Goal: Browse casually: Explore the website without a specific task or goal

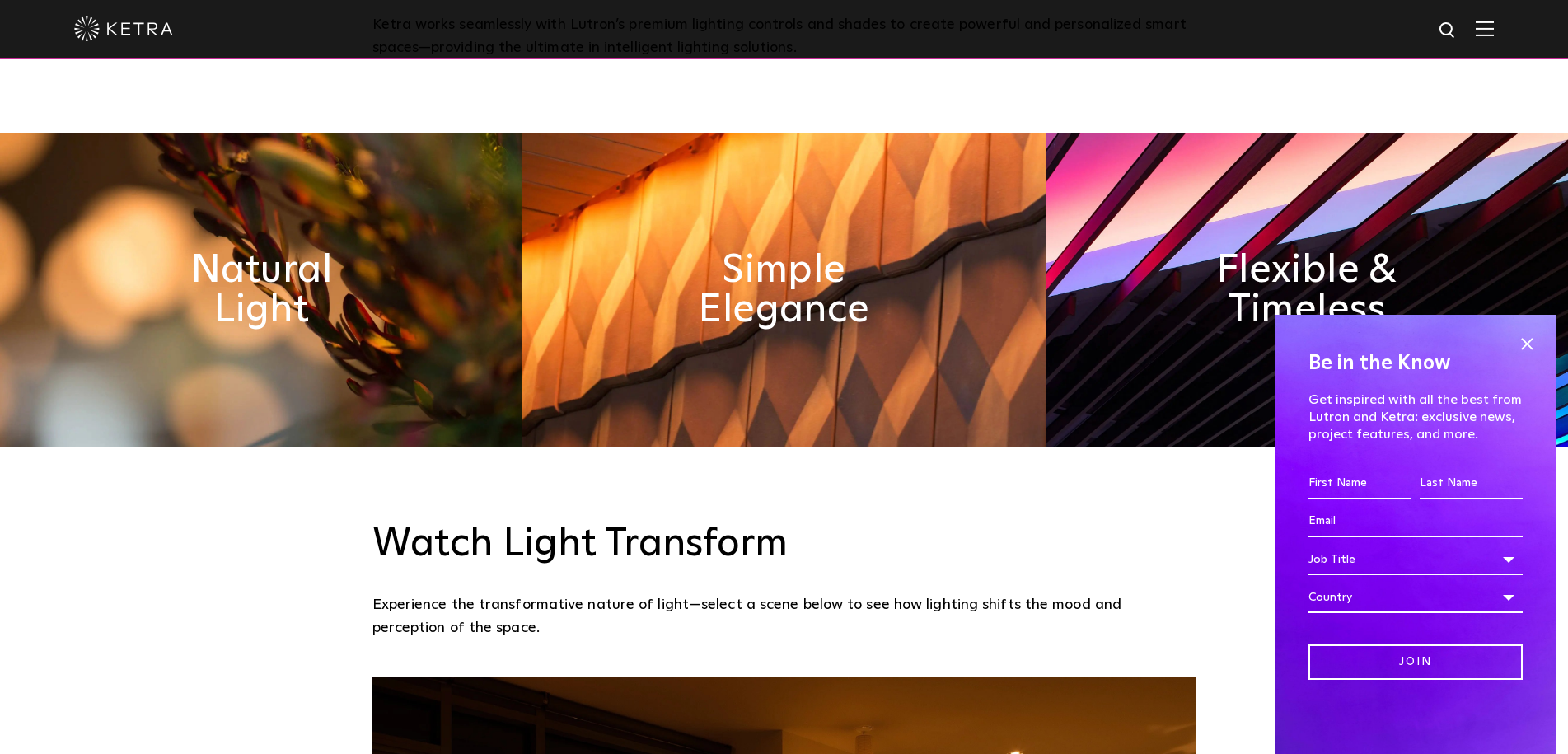
scroll to position [907, 0]
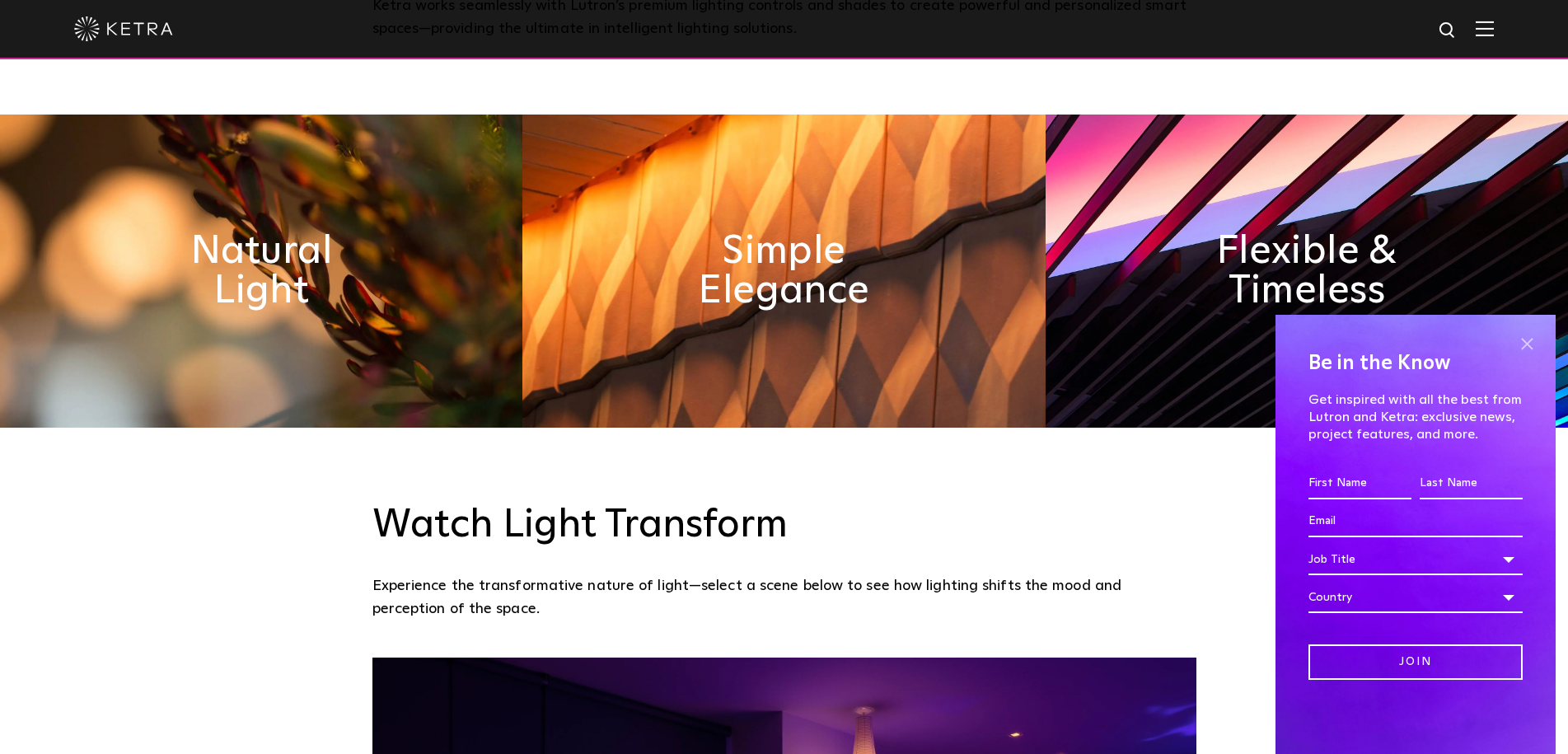
click at [1524, 335] on span at bounding box center [1526, 344] width 25 height 25
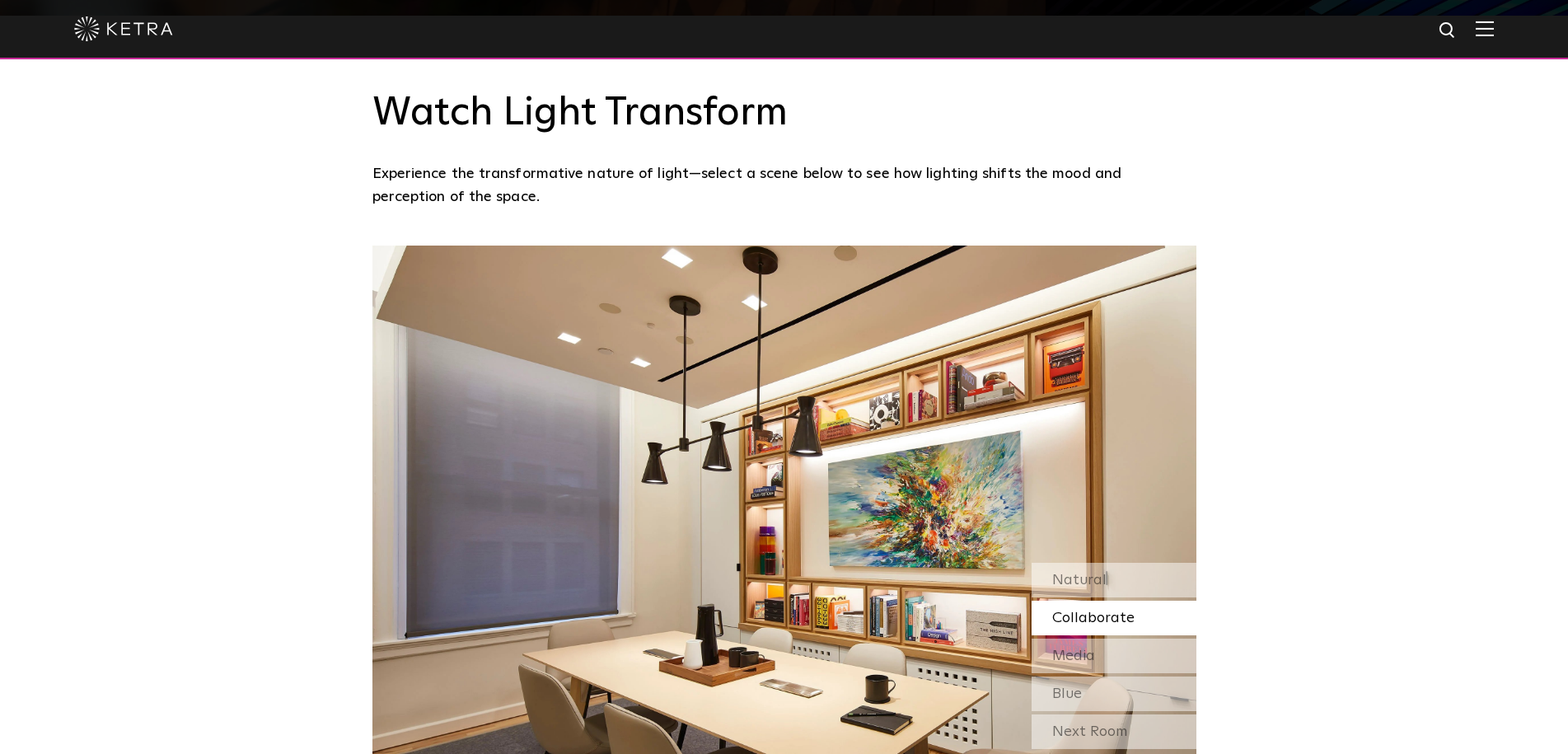
scroll to position [1401, 0]
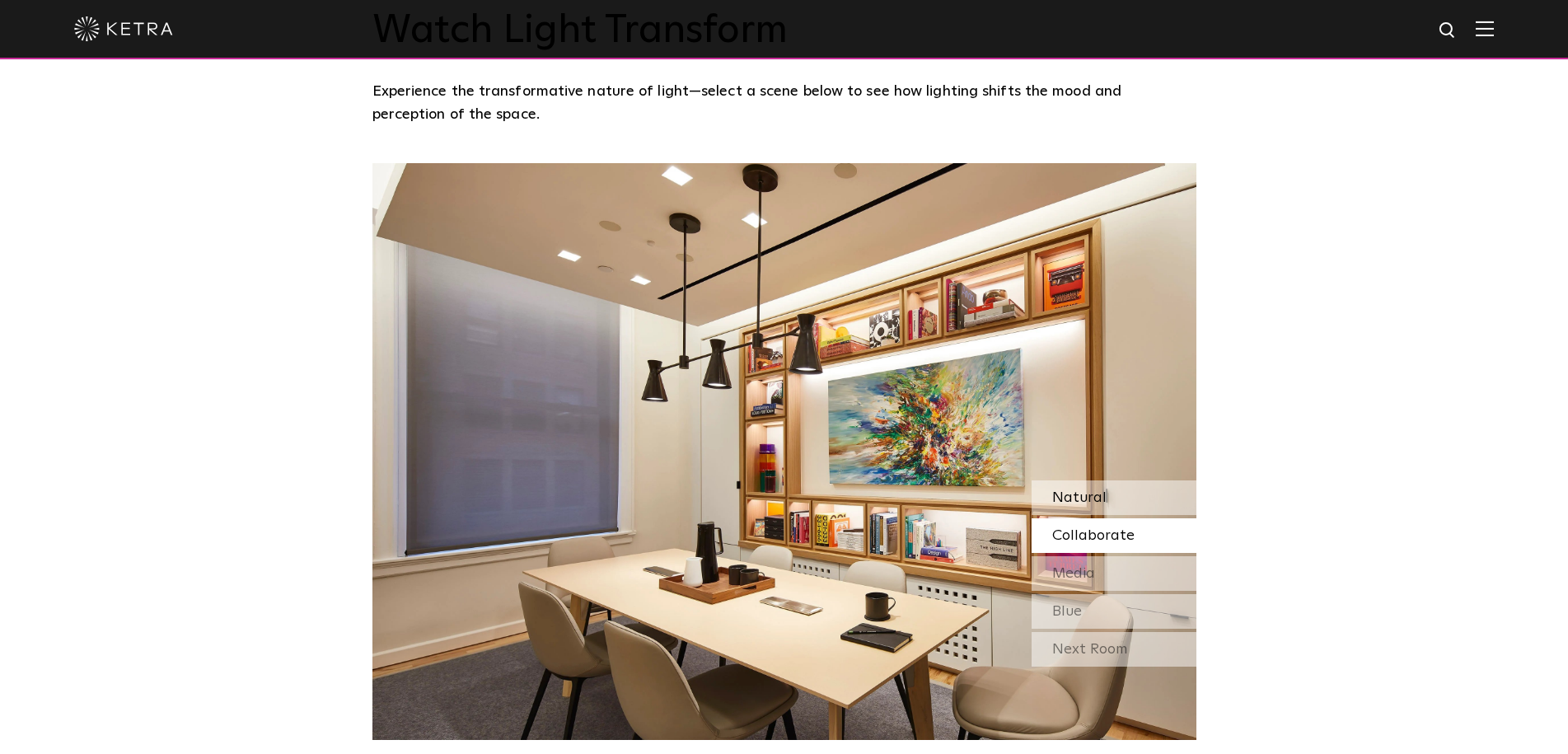
click at [1113, 499] on div "Natural" at bounding box center [1114, 497] width 165 height 34
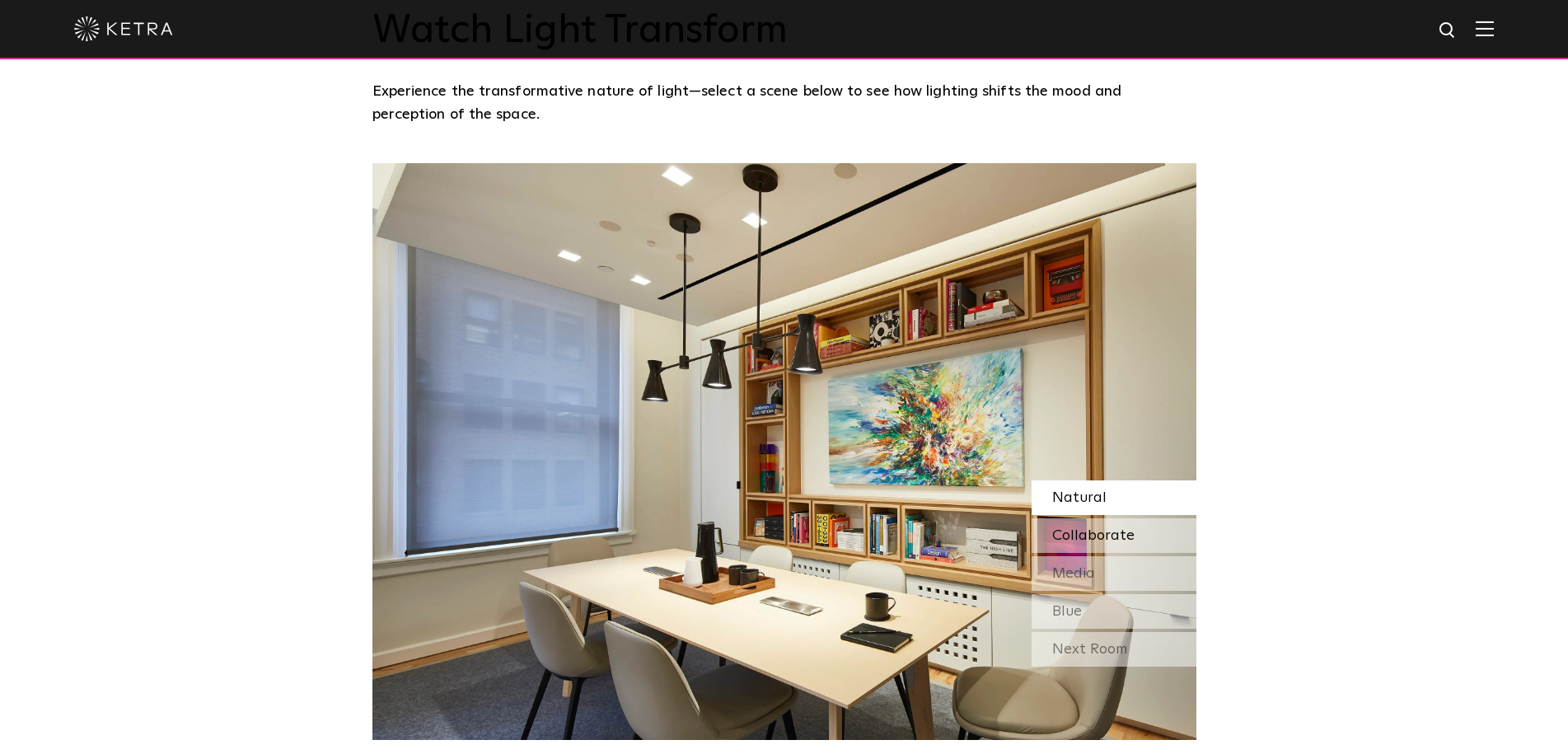
click at [1106, 534] on span "Collaborate" at bounding box center [1093, 535] width 82 height 15
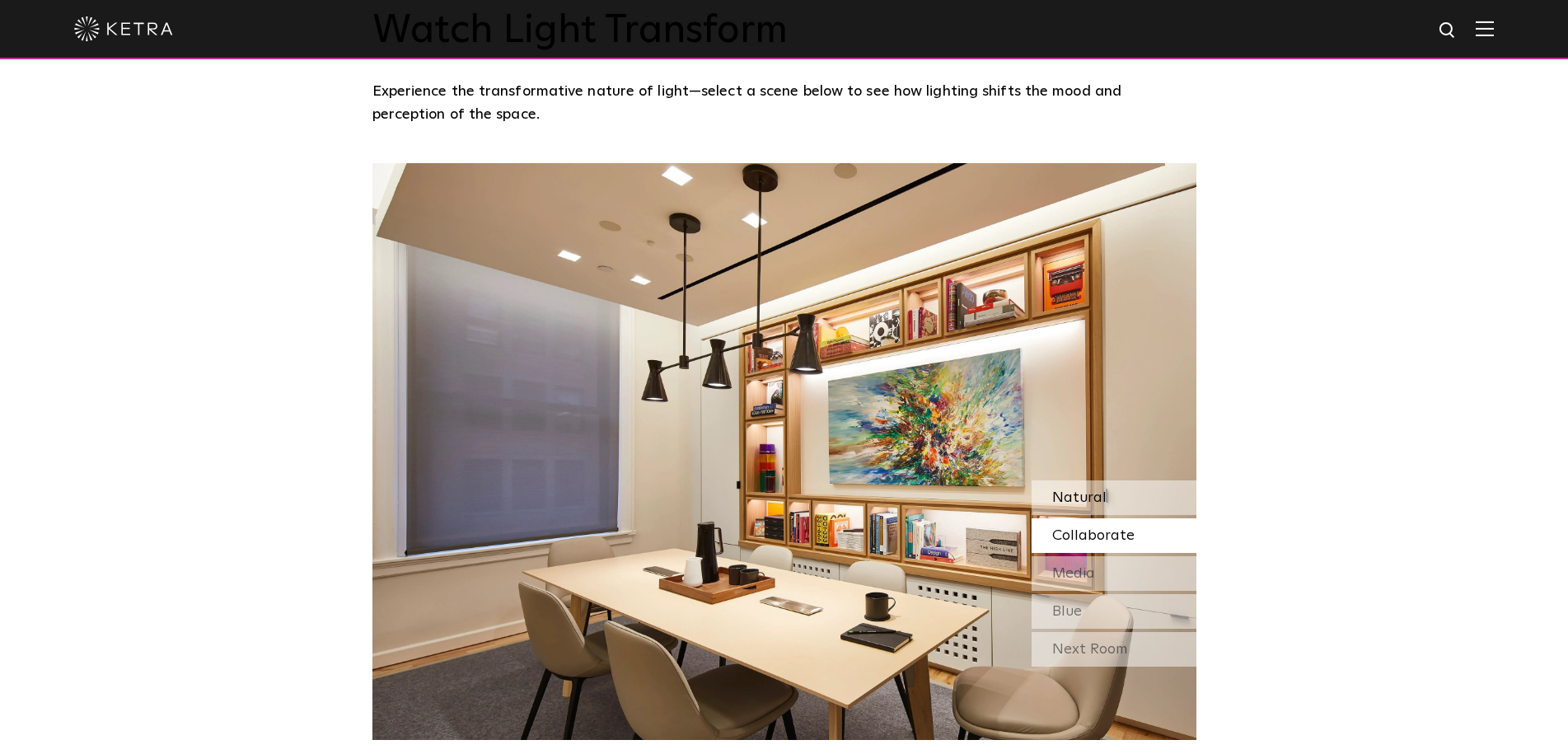
click at [1110, 504] on div "Natural" at bounding box center [1114, 497] width 165 height 34
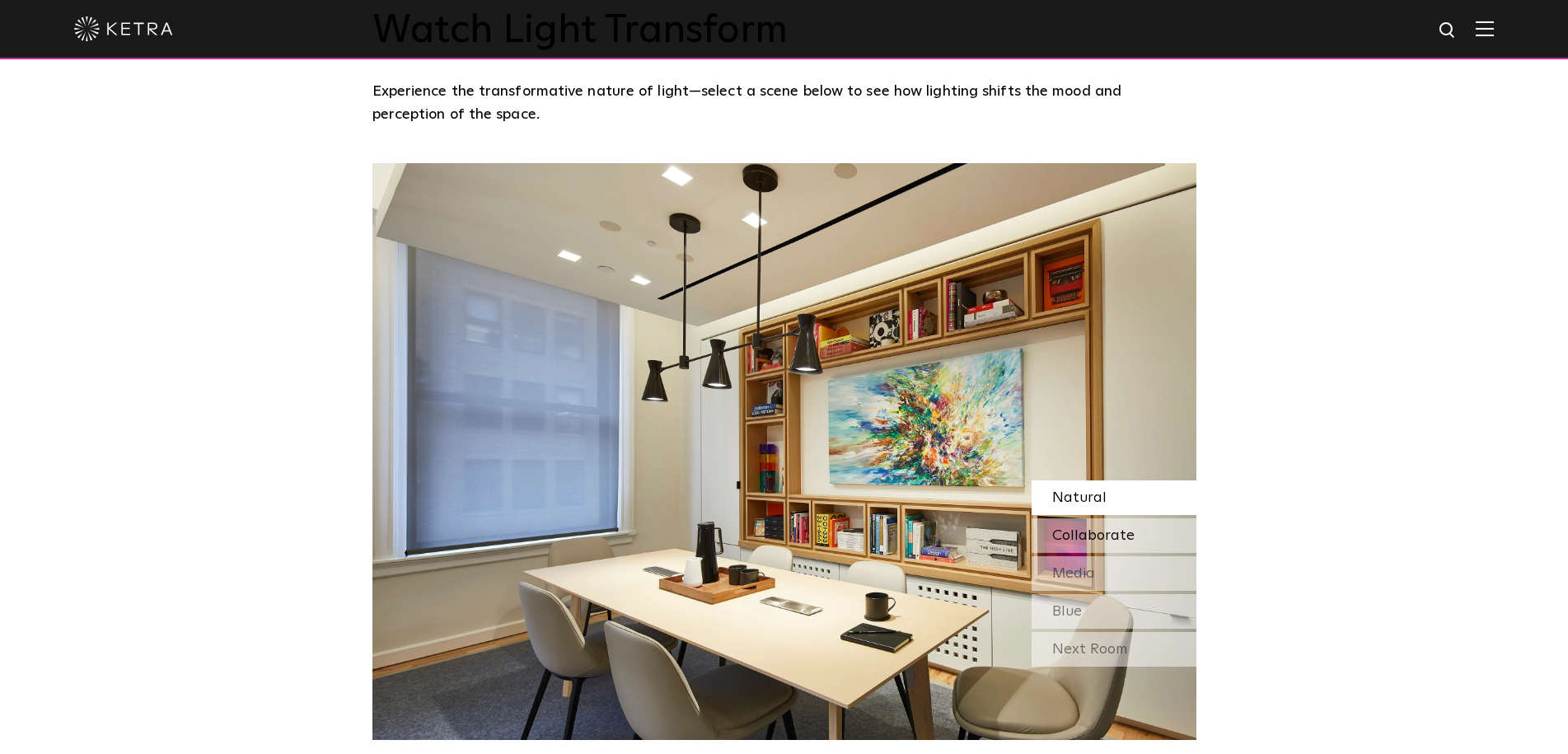
click at [1094, 531] on span "Collaborate" at bounding box center [1093, 535] width 82 height 15
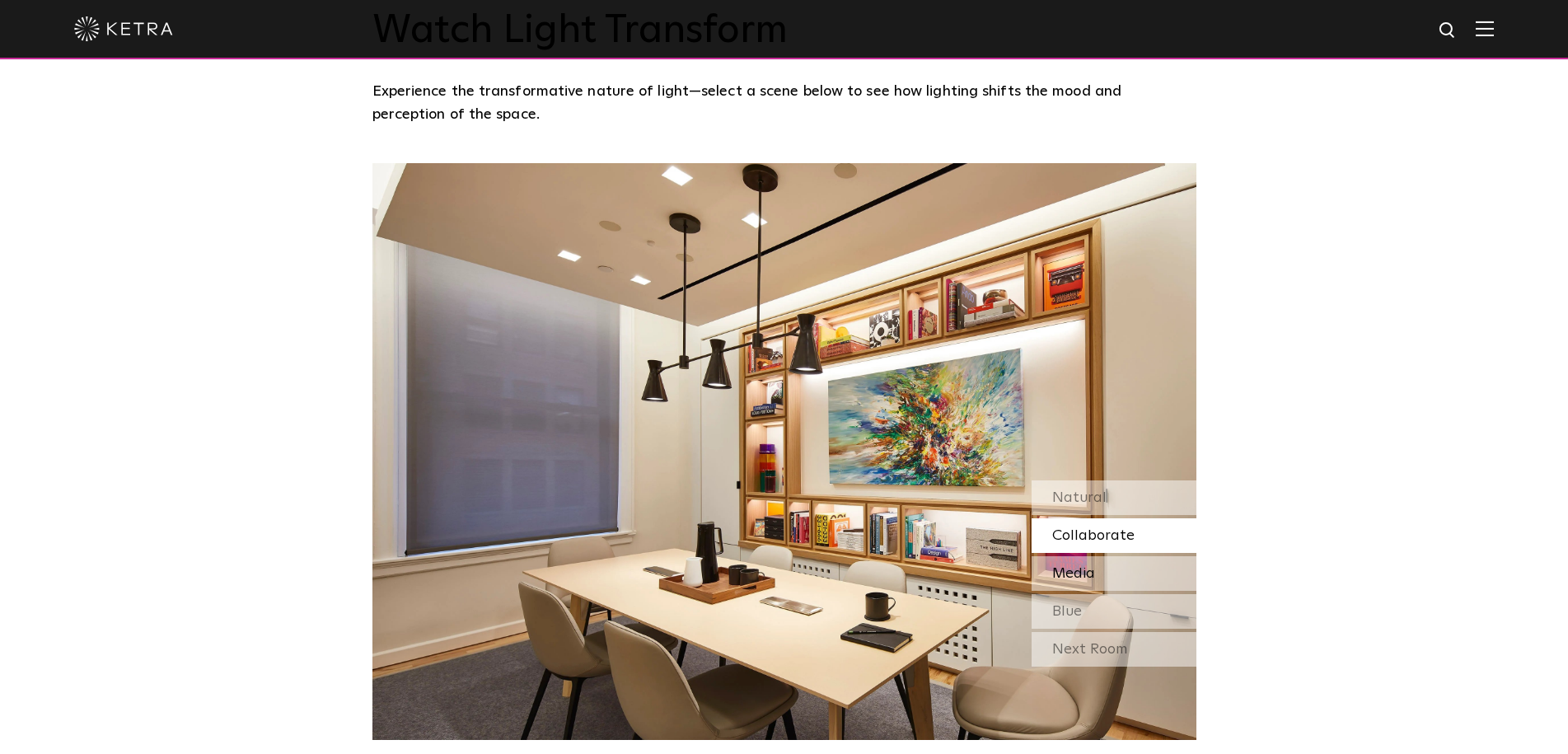
click at [1088, 572] on span "Media" at bounding box center [1073, 573] width 43 height 15
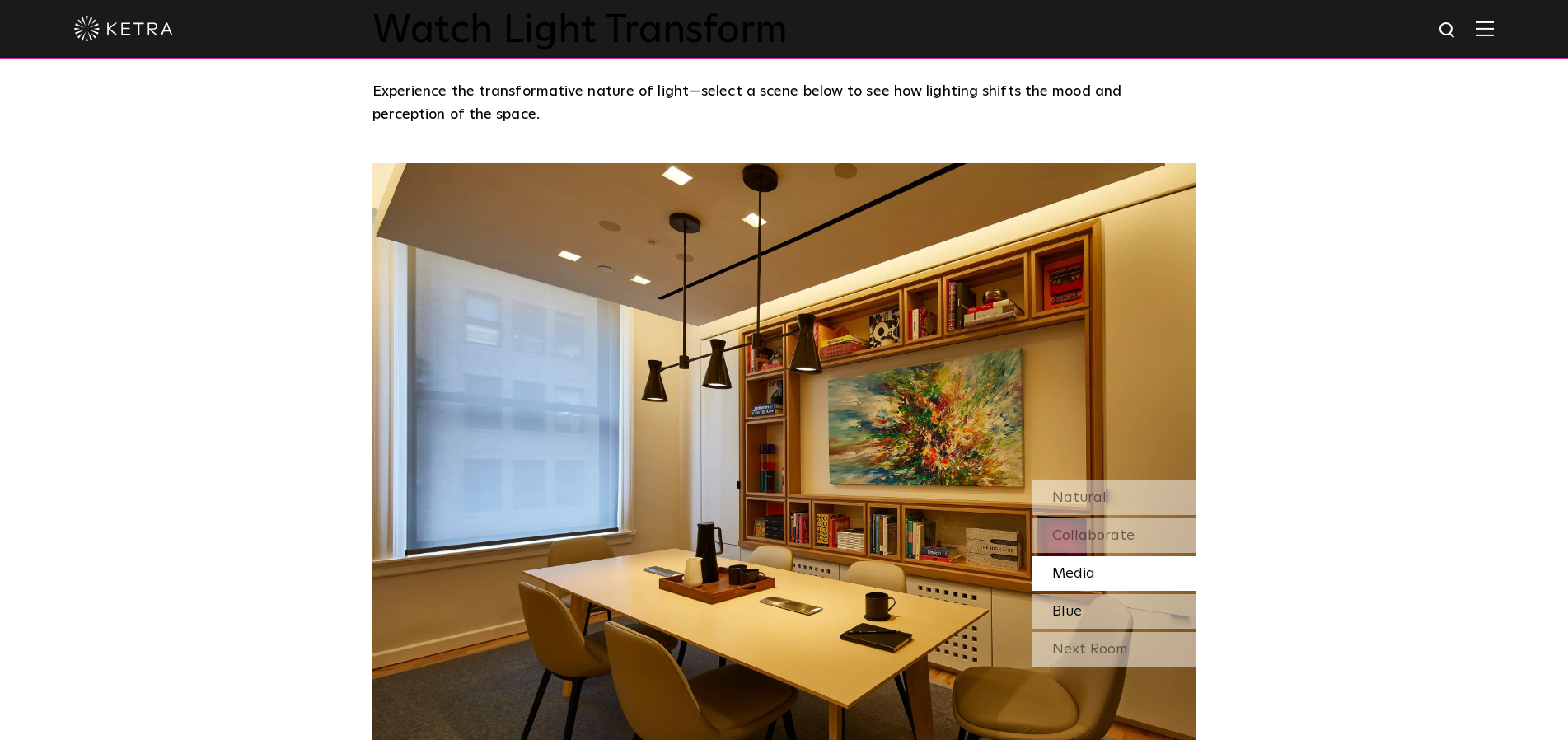
click at [1079, 612] on span "Blue" at bounding box center [1067, 611] width 30 height 15
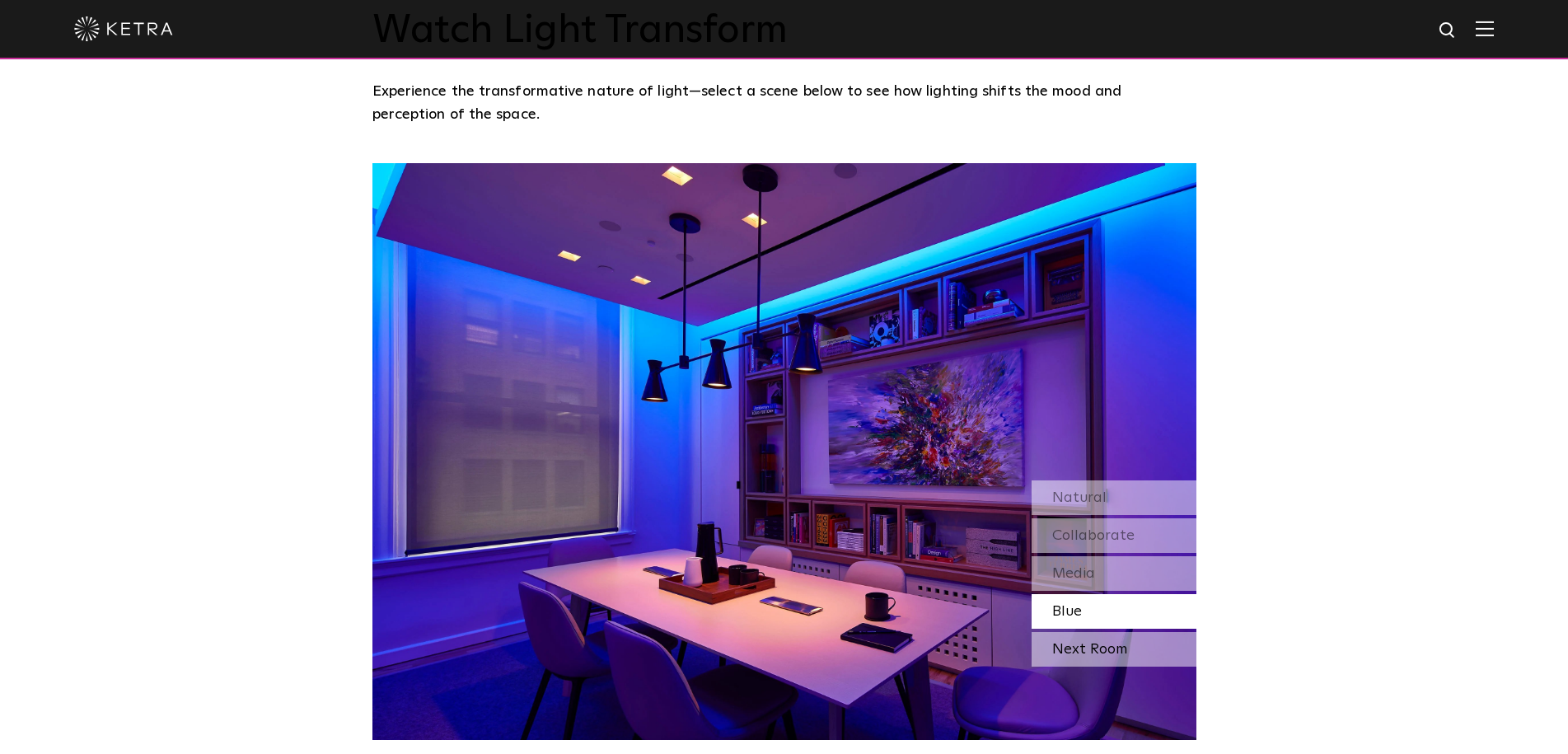
click at [1079, 656] on div "Next Room" at bounding box center [1114, 648] width 165 height 34
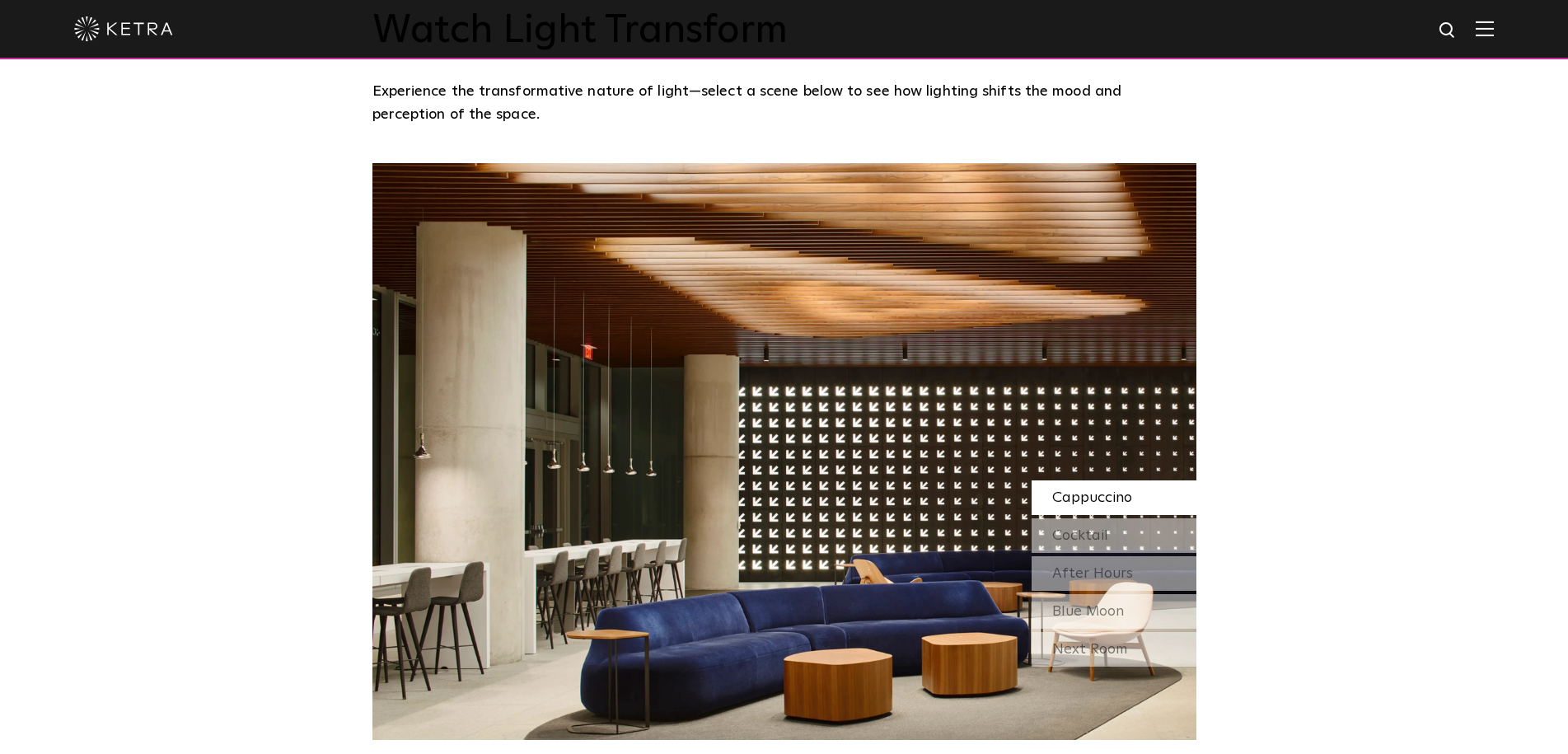
click at [1066, 483] on div "Cappuccino" at bounding box center [1114, 497] width 165 height 34
click at [1067, 493] on span "Cappuccino" at bounding box center [1092, 497] width 80 height 15
click at [1062, 530] on span "Cocktail" at bounding box center [1080, 535] width 56 height 15
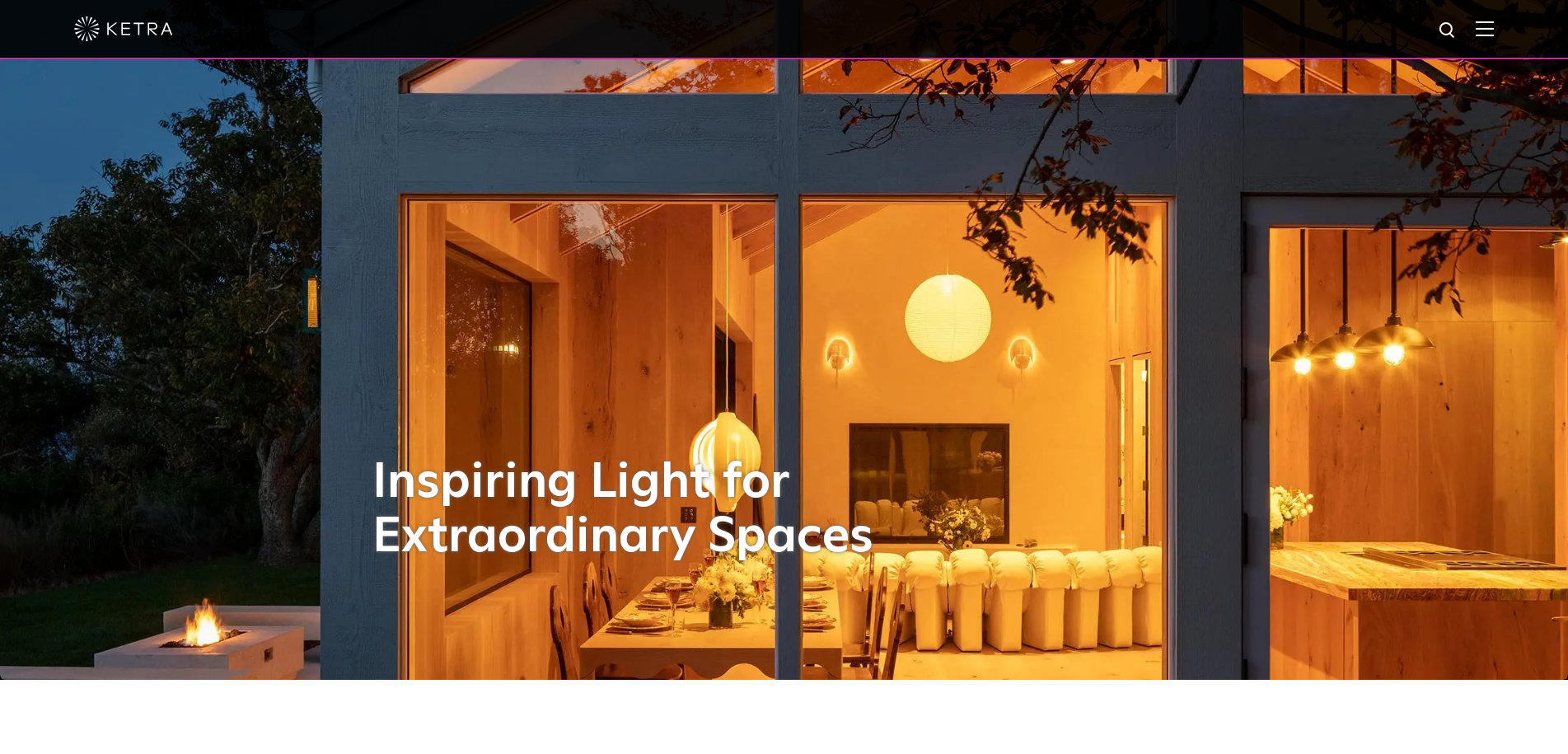
scroll to position [0, 0]
